Goal: Task Accomplishment & Management: Use online tool/utility

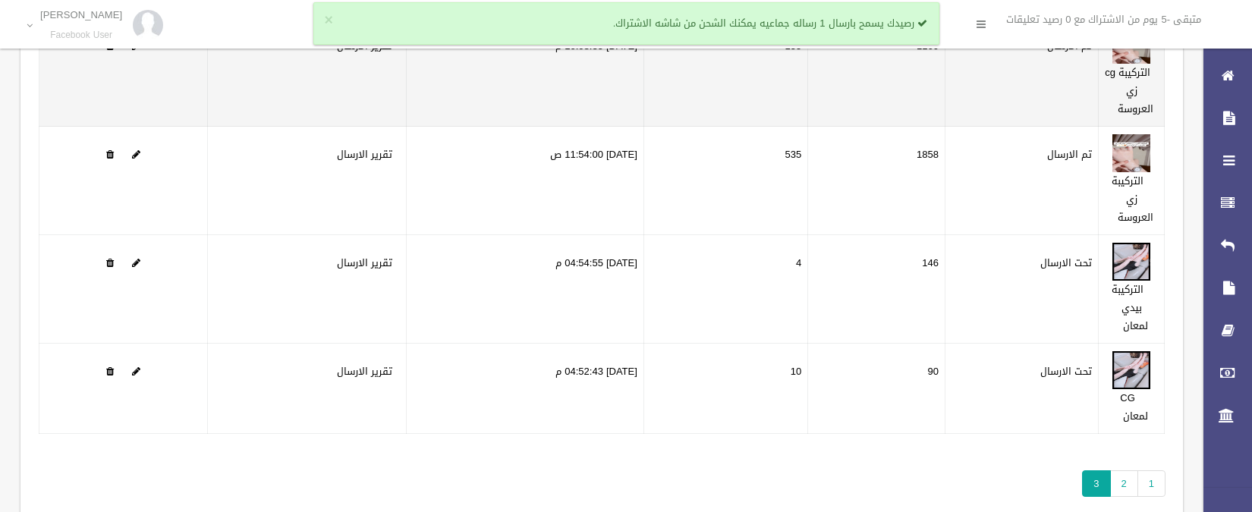
scroll to position [288, 0]
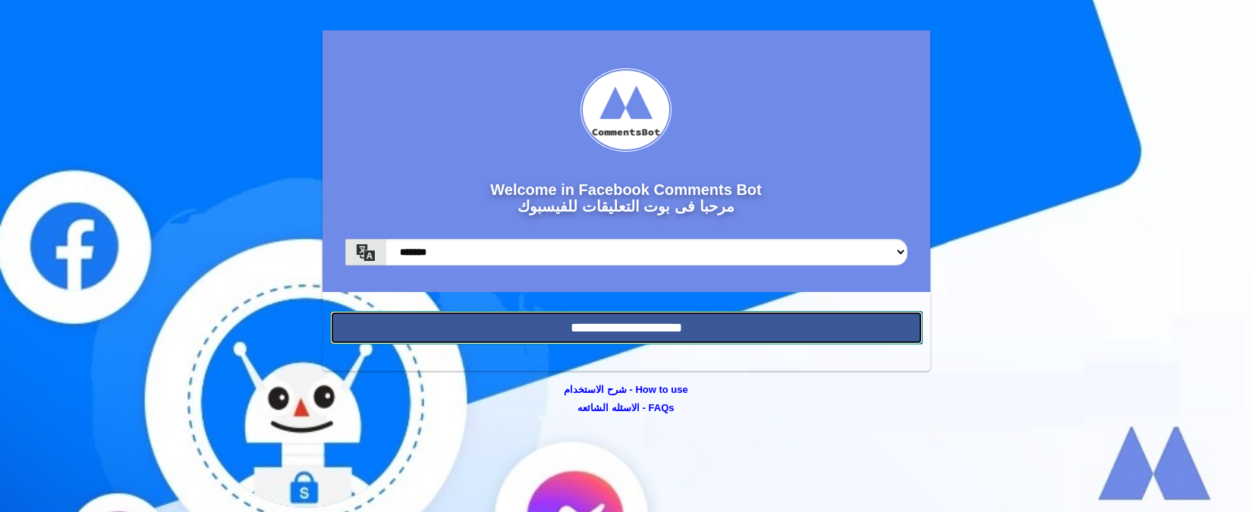
click at [602, 319] on input "**********" at bounding box center [626, 327] width 593 height 33
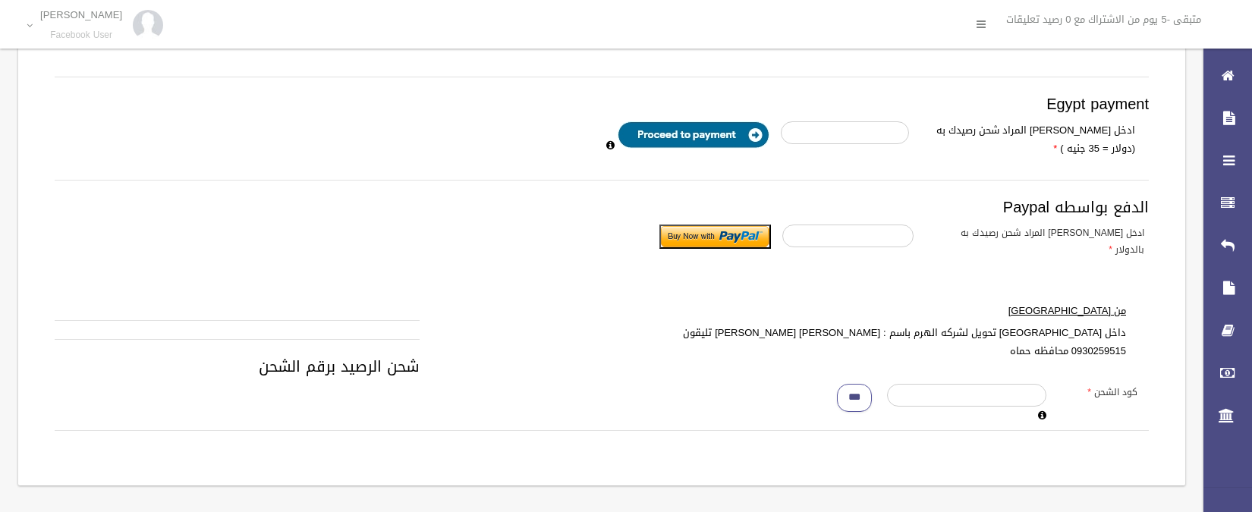
scroll to position [389, 0]
